Goal: Transaction & Acquisition: Subscribe to service/newsletter

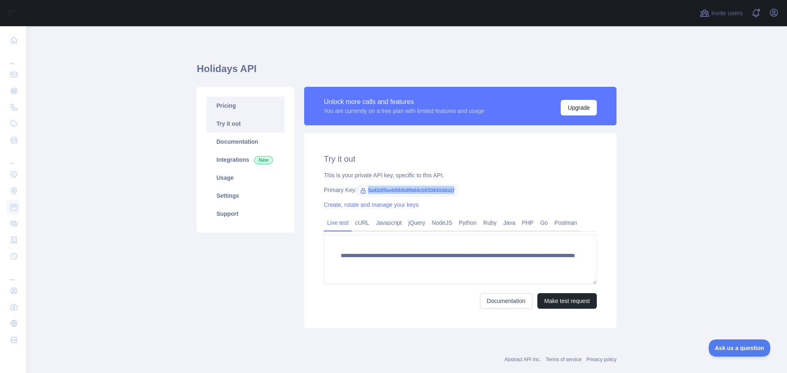
click at [237, 109] on link "Pricing" at bounding box center [245, 106] width 78 height 18
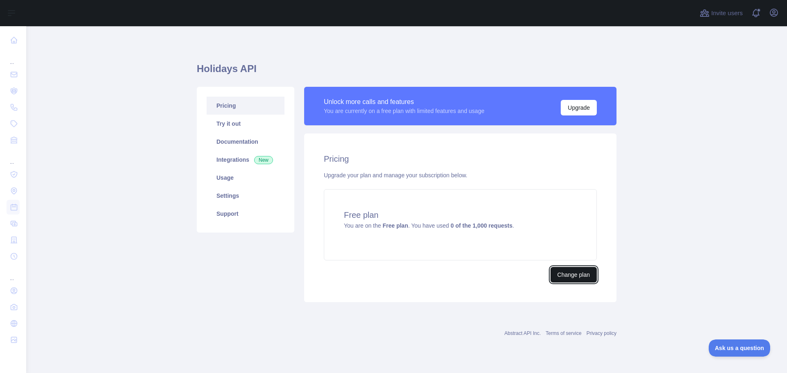
click at [563, 272] on button "Change plan" at bounding box center [573, 275] width 46 height 16
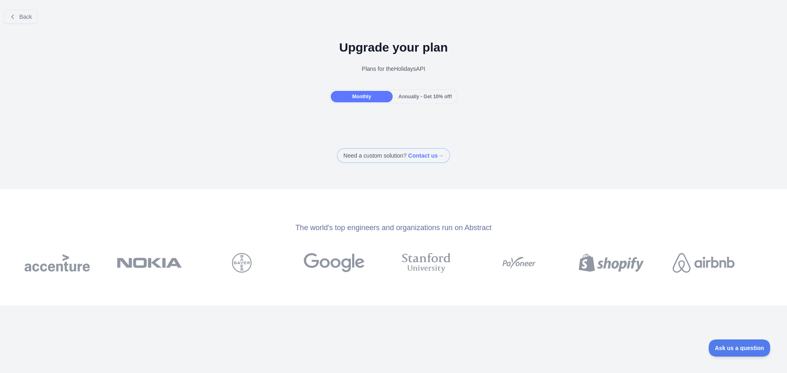
click at [402, 96] on span "Annually - Get 10% off!" at bounding box center [425, 97] width 54 height 6
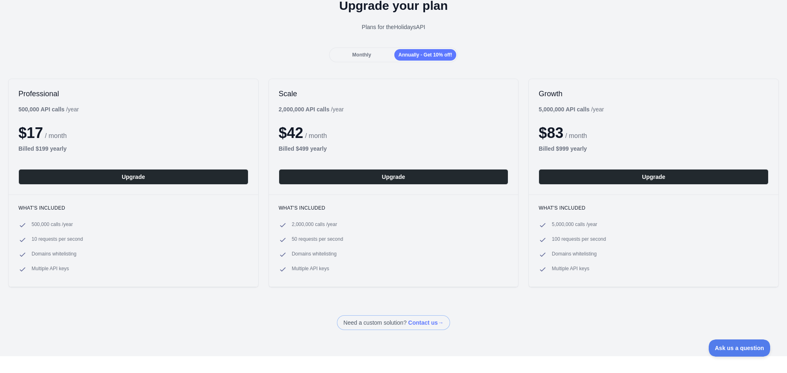
scroll to position [82, 0]
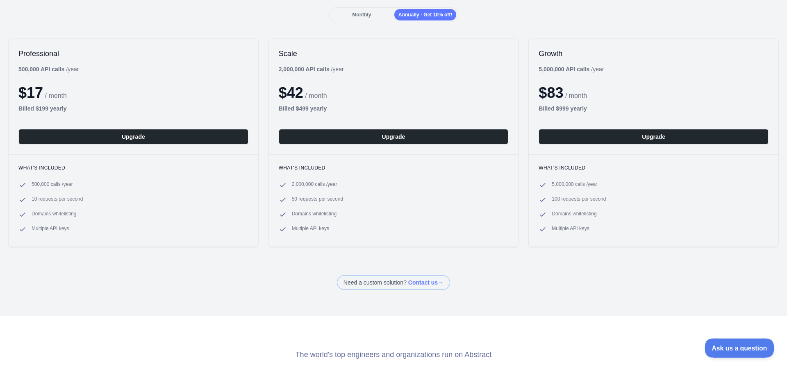
click at [732, 349] on span "Ask us a question" at bounding box center [734, 347] width 61 height 6
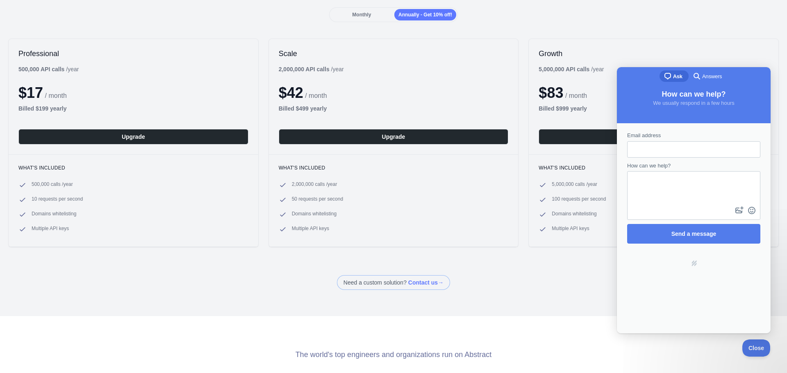
click at [654, 151] on input "Email address" at bounding box center [693, 149] width 120 height 15
type input "**********"
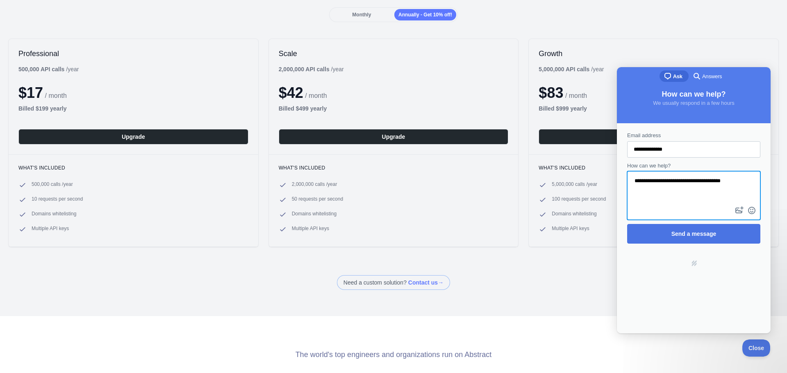
type textarea "**********"
click at [692, 227] on span "Send a message" at bounding box center [693, 234] width 115 height 19
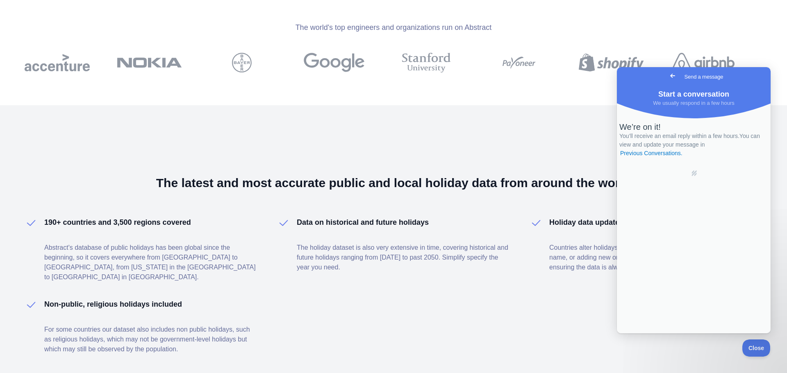
scroll to position [452, 0]
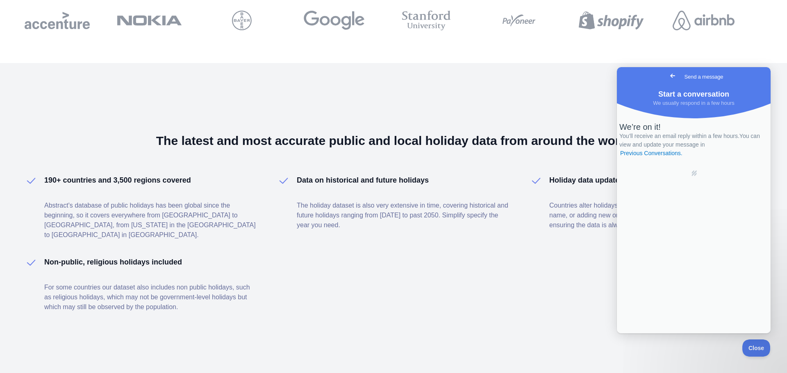
click at [667, 76] on span "Go back" at bounding box center [672, 76] width 10 height 10
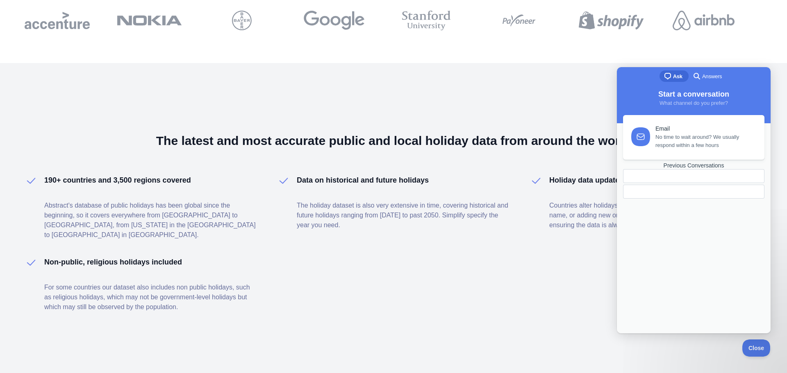
click at [538, 286] on div "190+ countries and 3,500 regions covered Abstract's database of public holidays…" at bounding box center [393, 244] width 737 height 138
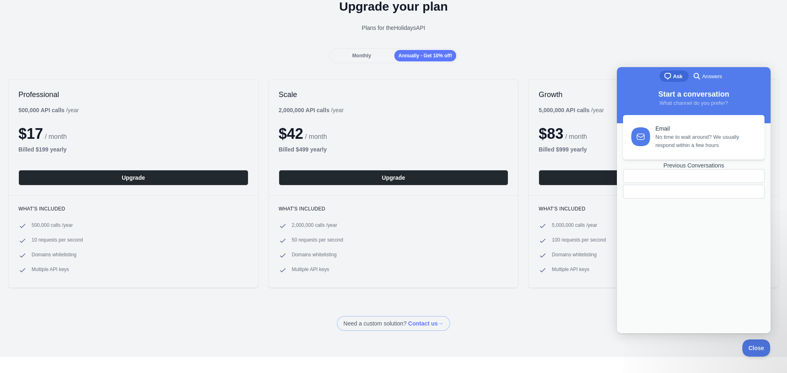
scroll to position [0, 0]
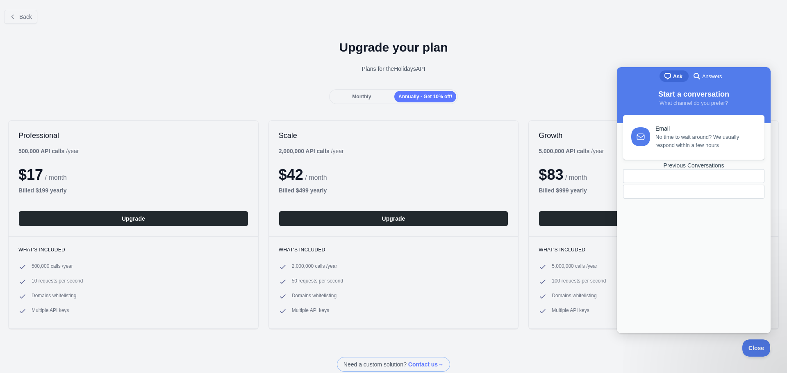
click at [428, 96] on span "Annually - Get 10% off!" at bounding box center [425, 97] width 54 height 6
click at [357, 97] on span "Monthly" at bounding box center [361, 97] width 19 height 6
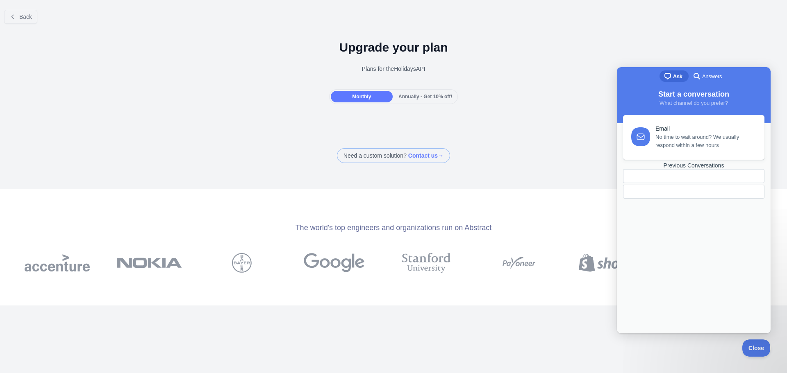
click at [407, 95] on span "Annually - Get 10% off!" at bounding box center [425, 97] width 54 height 6
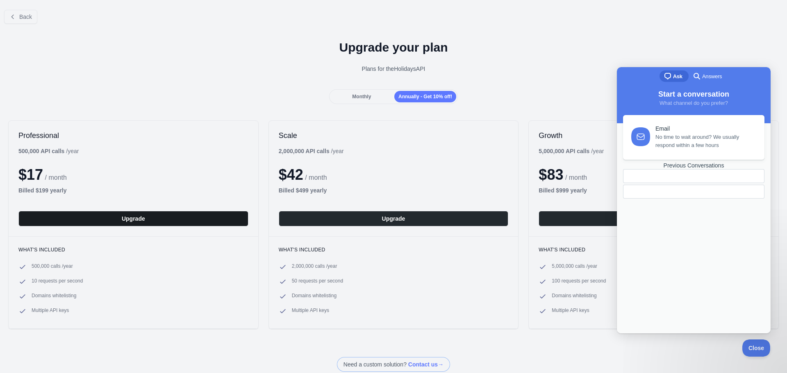
click at [159, 212] on button "Upgrade" at bounding box center [133, 219] width 230 height 16
click at [352, 95] on span "Monthly" at bounding box center [361, 97] width 19 height 6
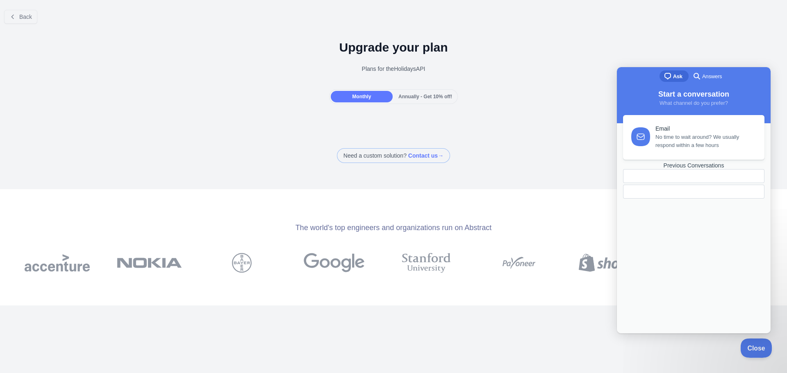
click at [756, 347] on span "Close" at bounding box center [754, 347] width 28 height 6
